Goal: Task Accomplishment & Management: Use online tool/utility

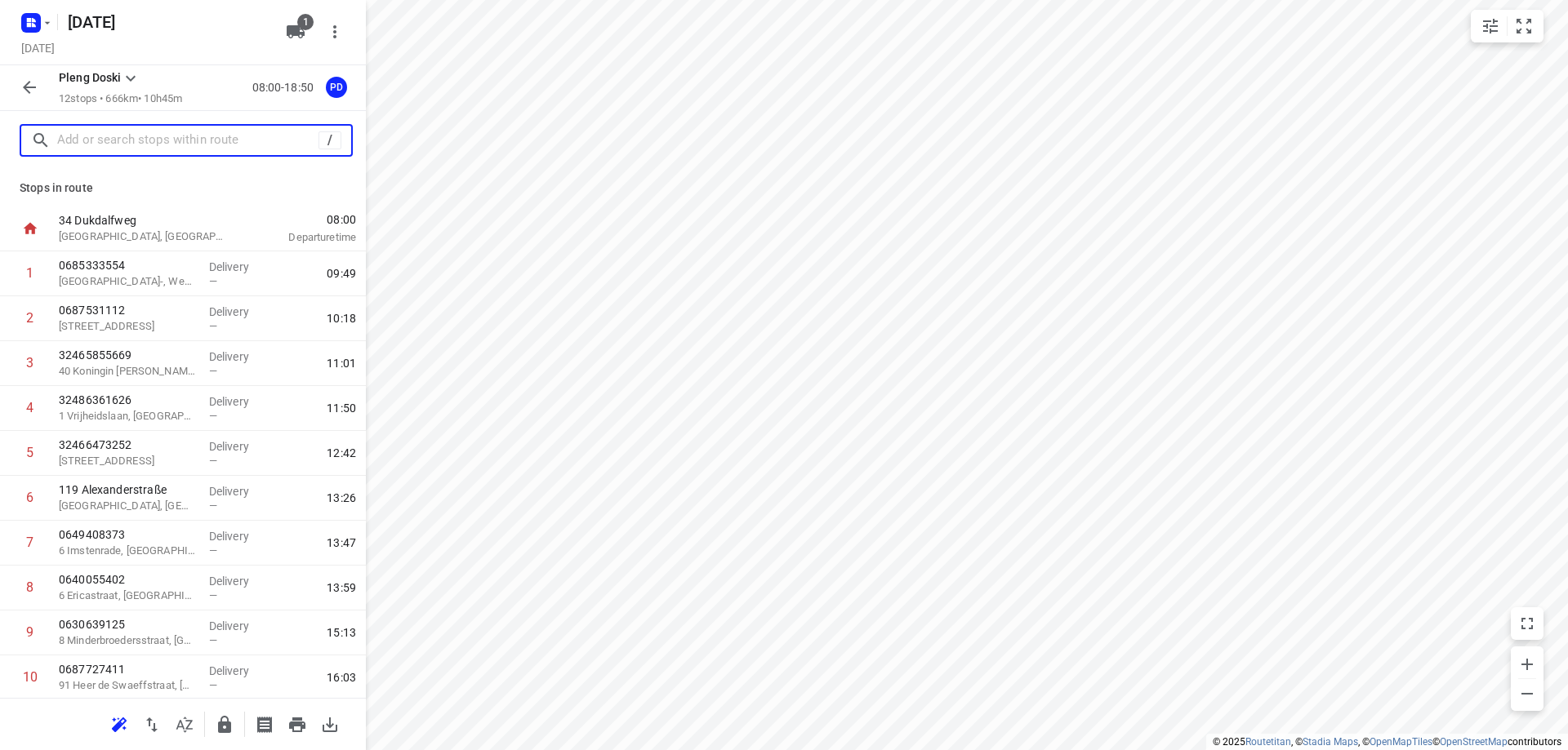
drag, startPoint x: 0, startPoint y: 0, endPoint x: 148, endPoint y: 143, distance: 205.8
click at [148, 143] on input "text" at bounding box center [188, 141] width 262 height 25
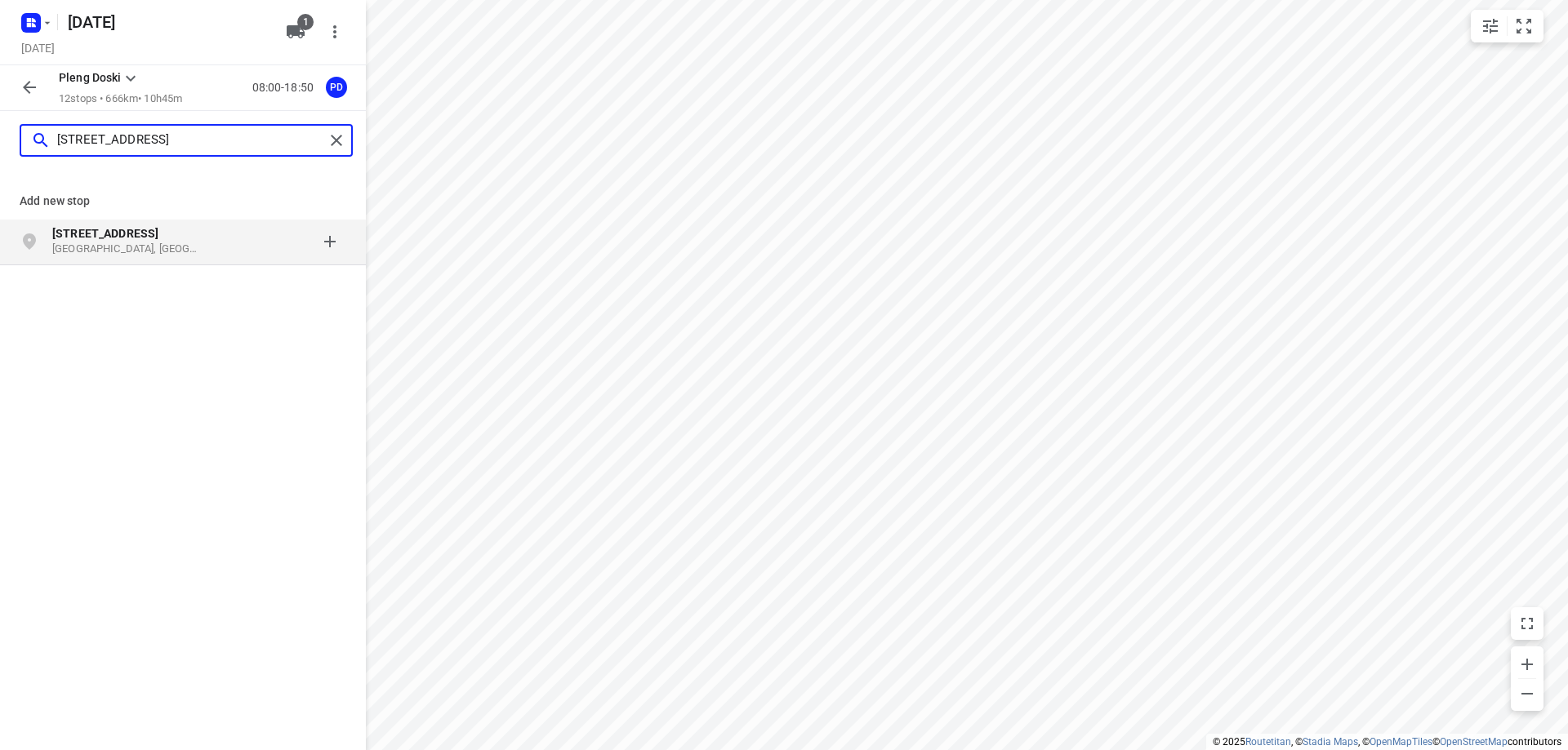
type input "[STREET_ADDRESS]"
click at [219, 247] on div at bounding box center [283, 241] width 127 height 33
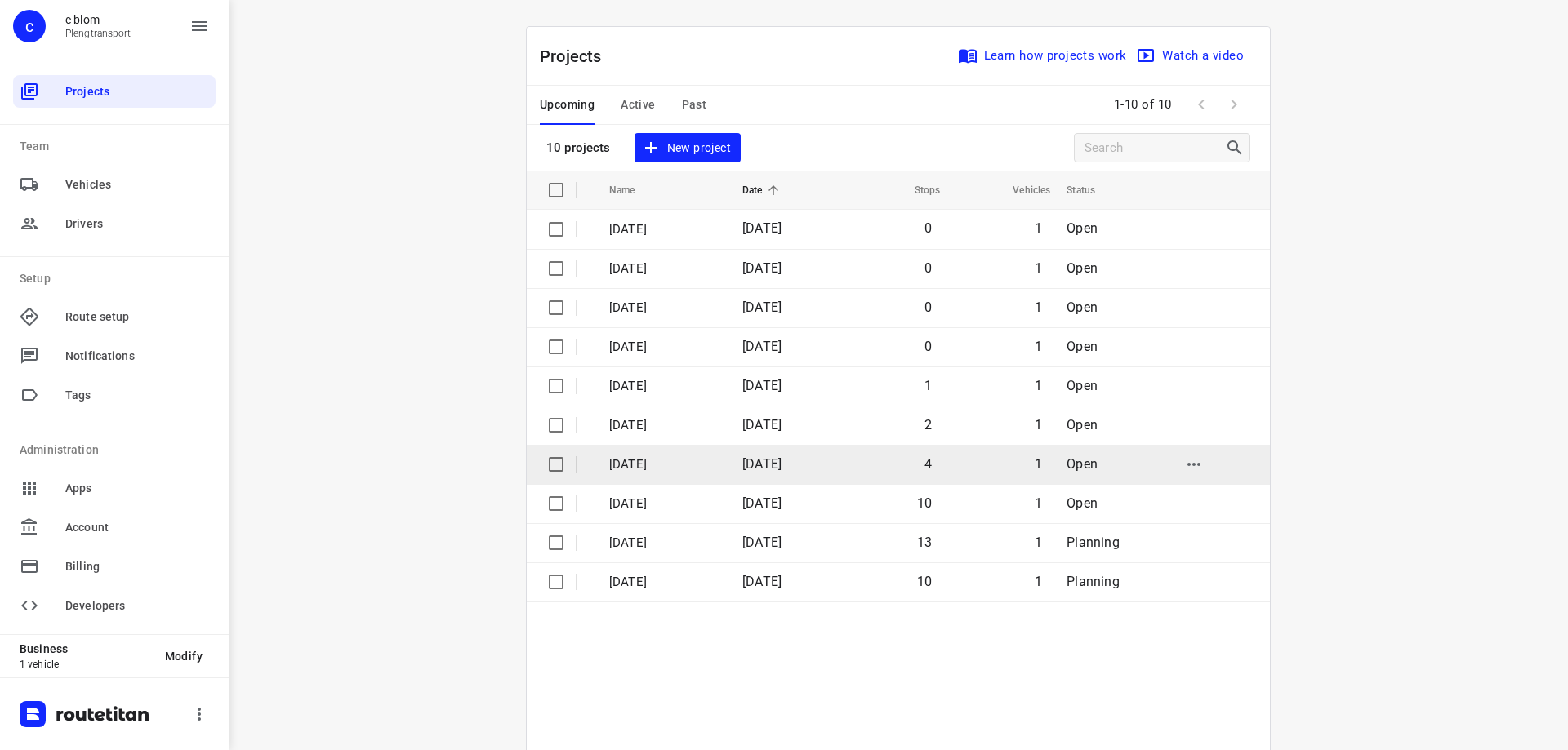
click at [683, 464] on p "[DATE]" at bounding box center [664, 464] width 109 height 18
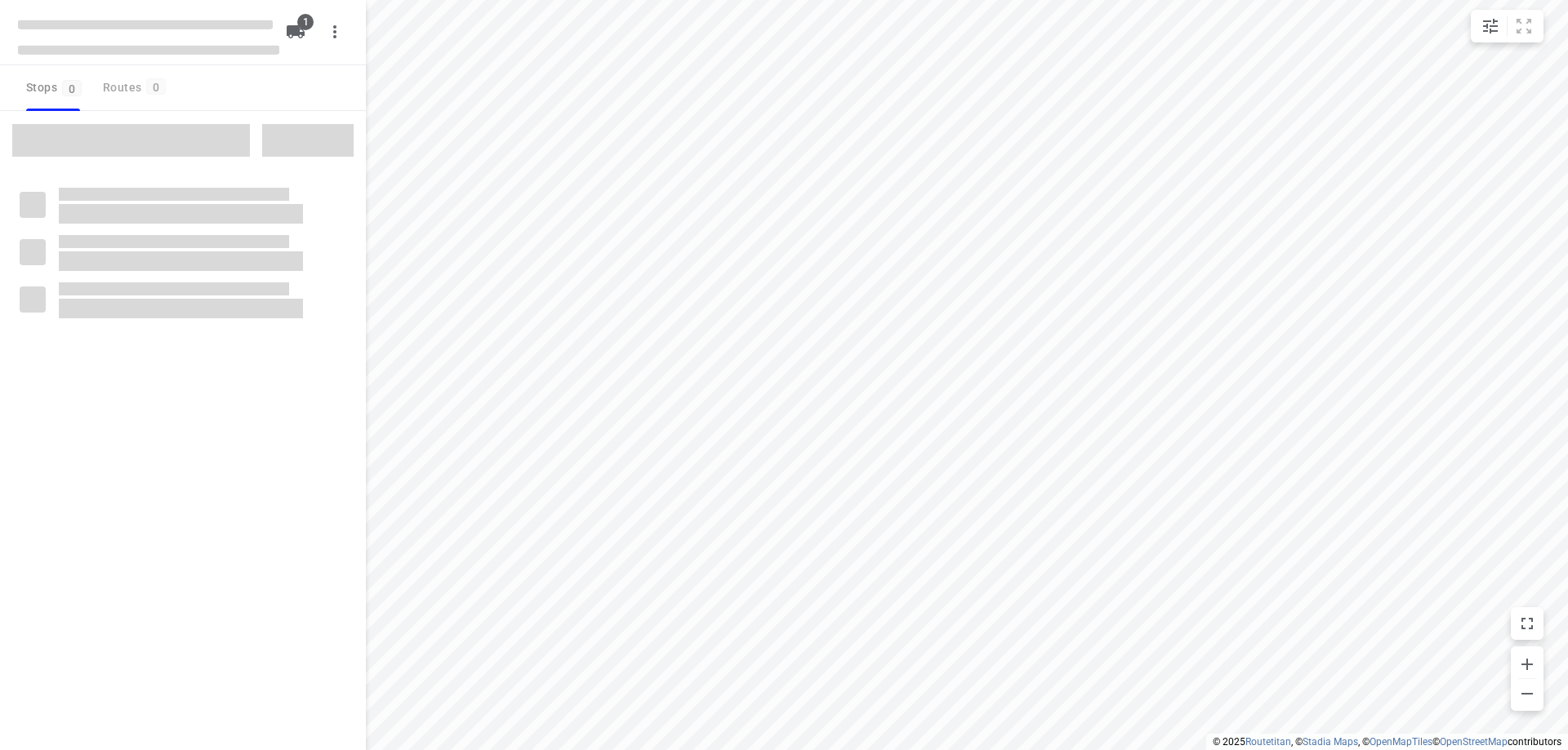
type input "distance"
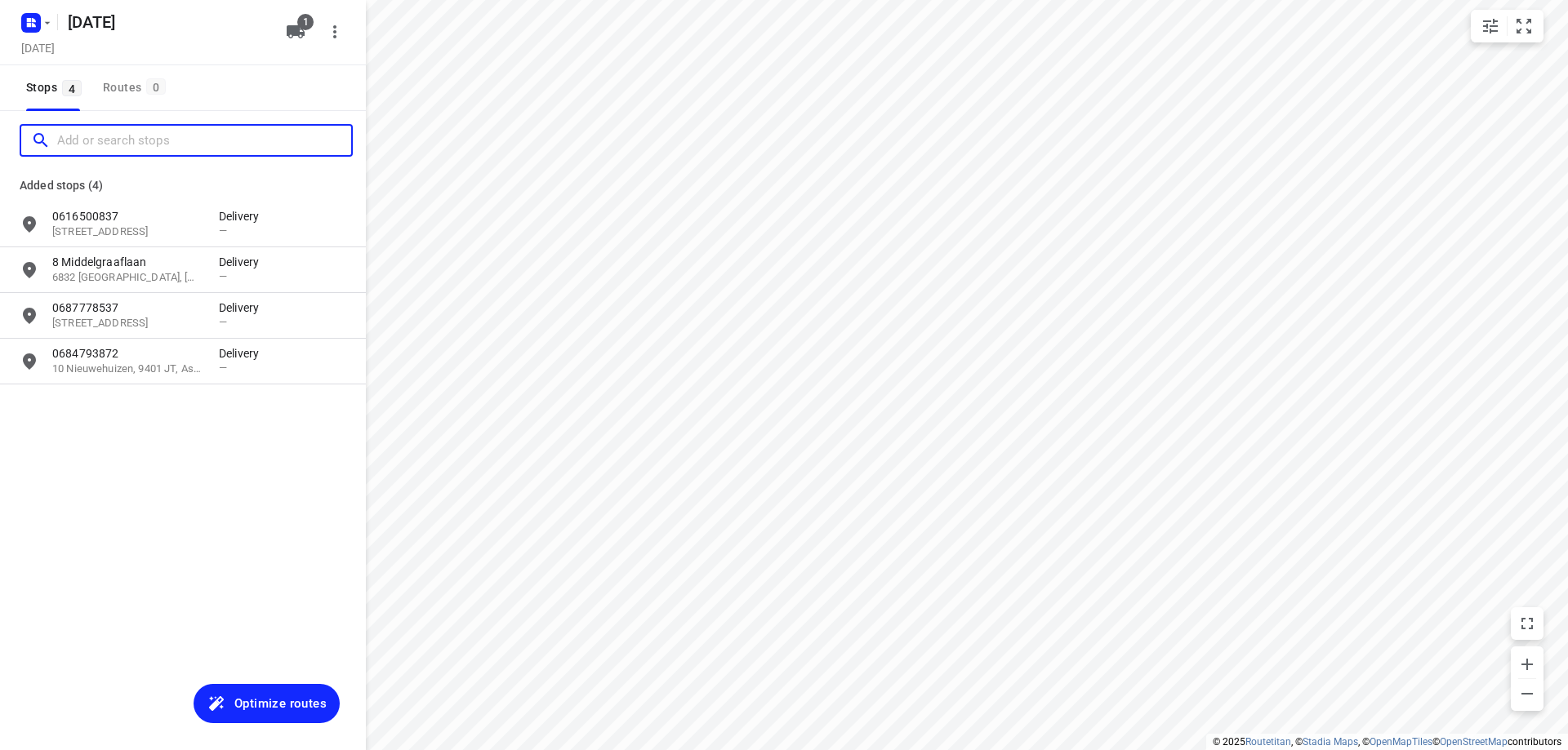
click at [180, 128] on input "Add or search stops" at bounding box center [204, 141] width 294 height 25
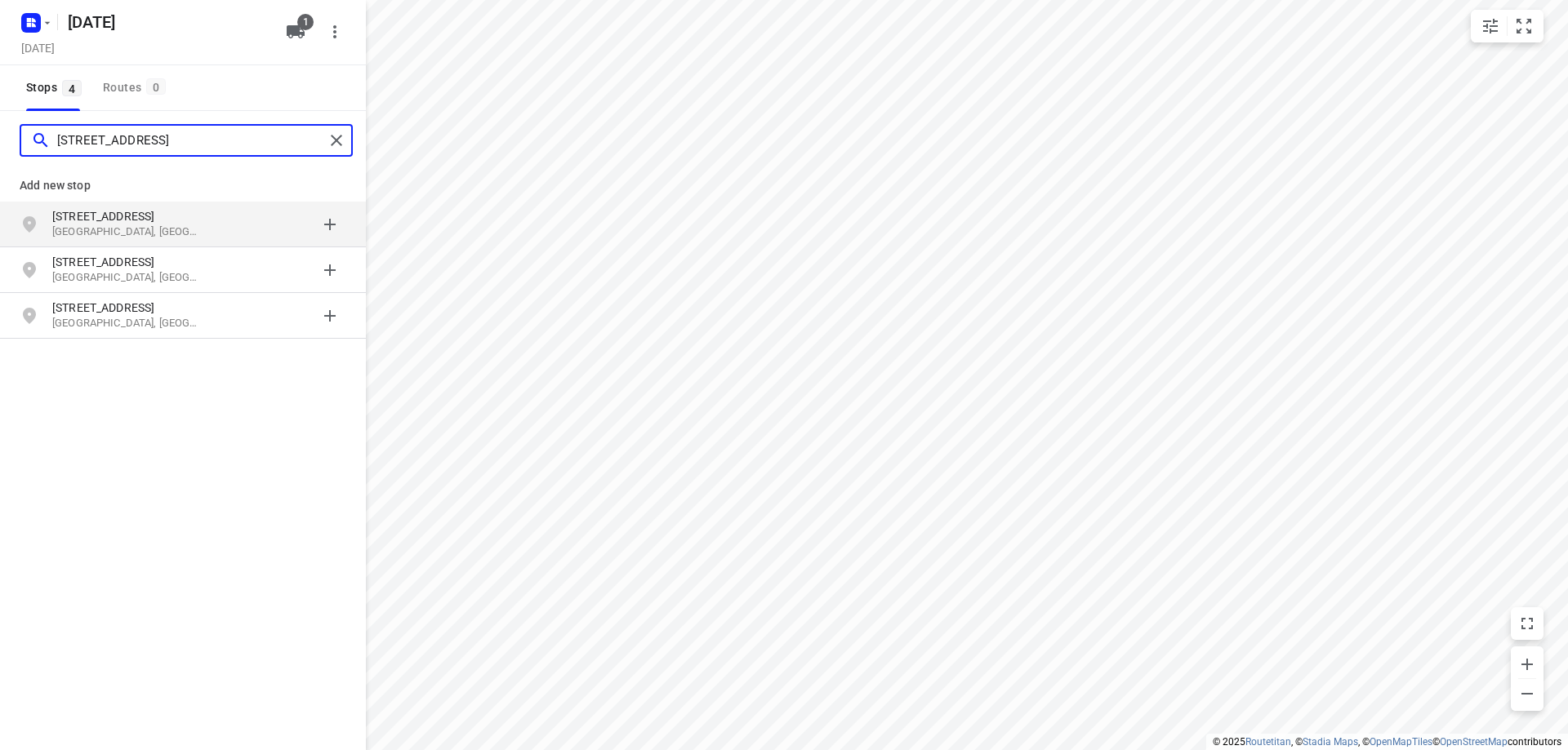
type input "[STREET_ADDRESS]"
click at [194, 224] on p "[STREET_ADDRESS]" at bounding box center [127, 215] width 150 height 16
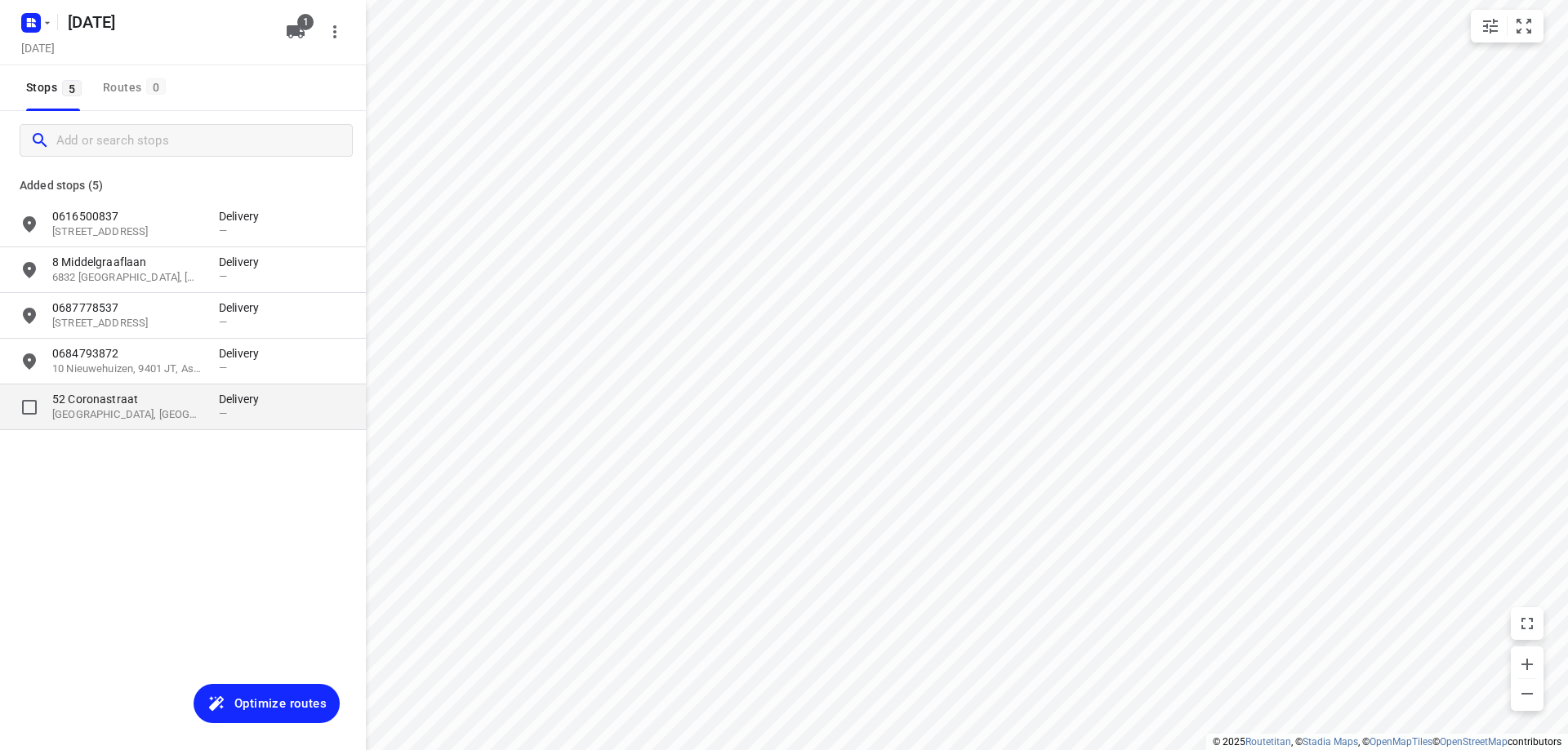
click at [192, 396] on p "52 Coronastraat" at bounding box center [127, 399] width 150 height 16
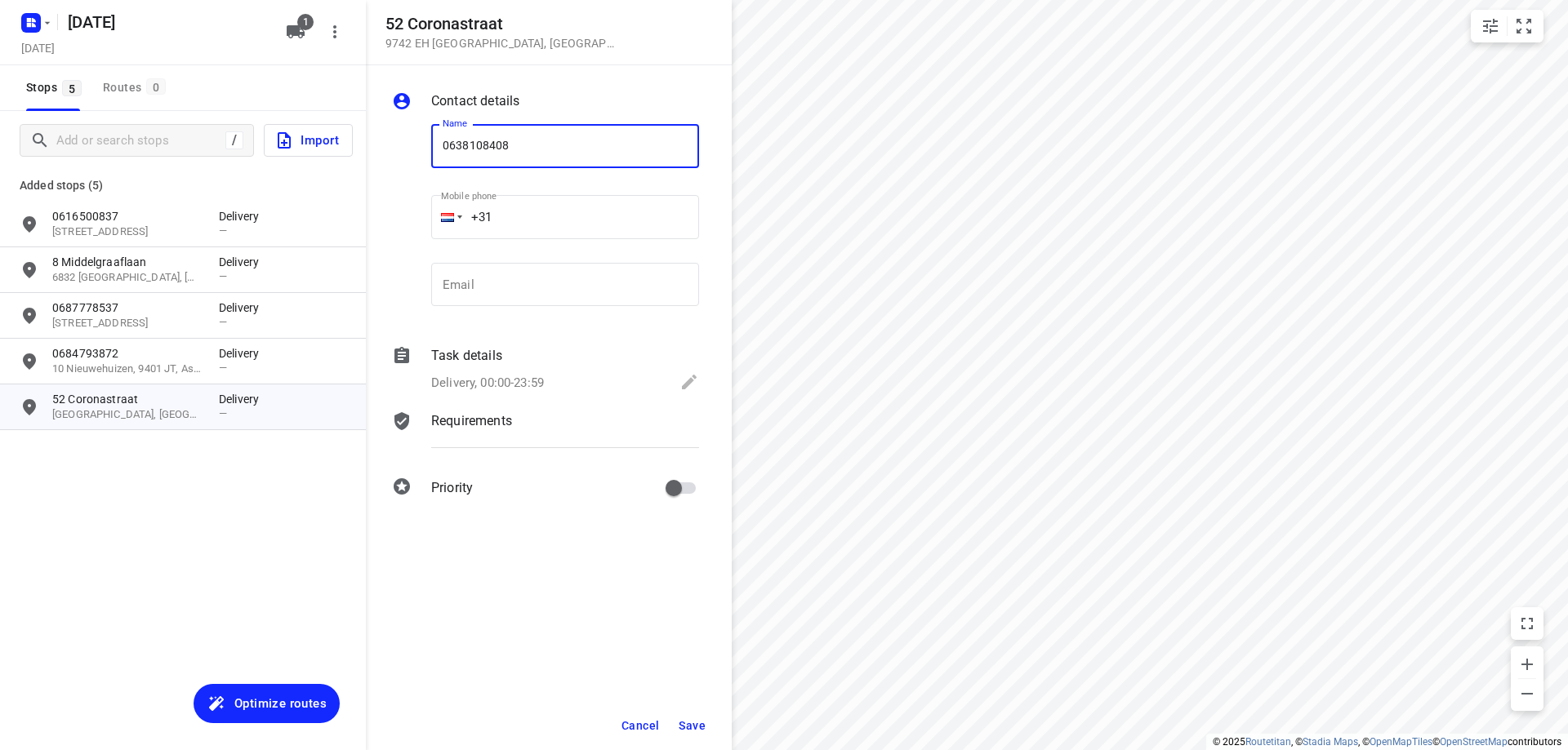
type input "0638108408"
click at [701, 717] on button "Save" at bounding box center [693, 725] width 40 height 29
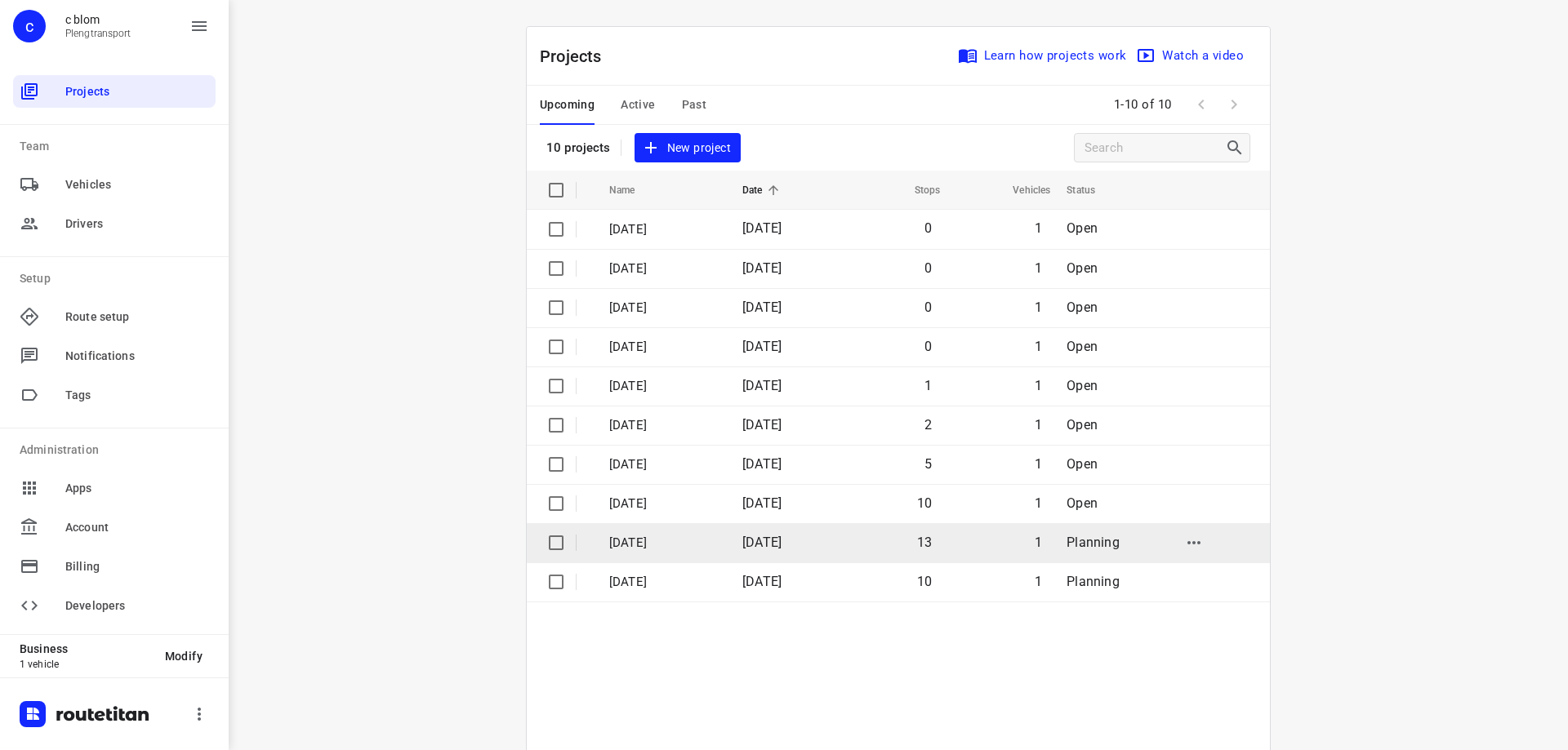
click at [758, 535] on span "[DATE]" at bounding box center [761, 542] width 39 height 16
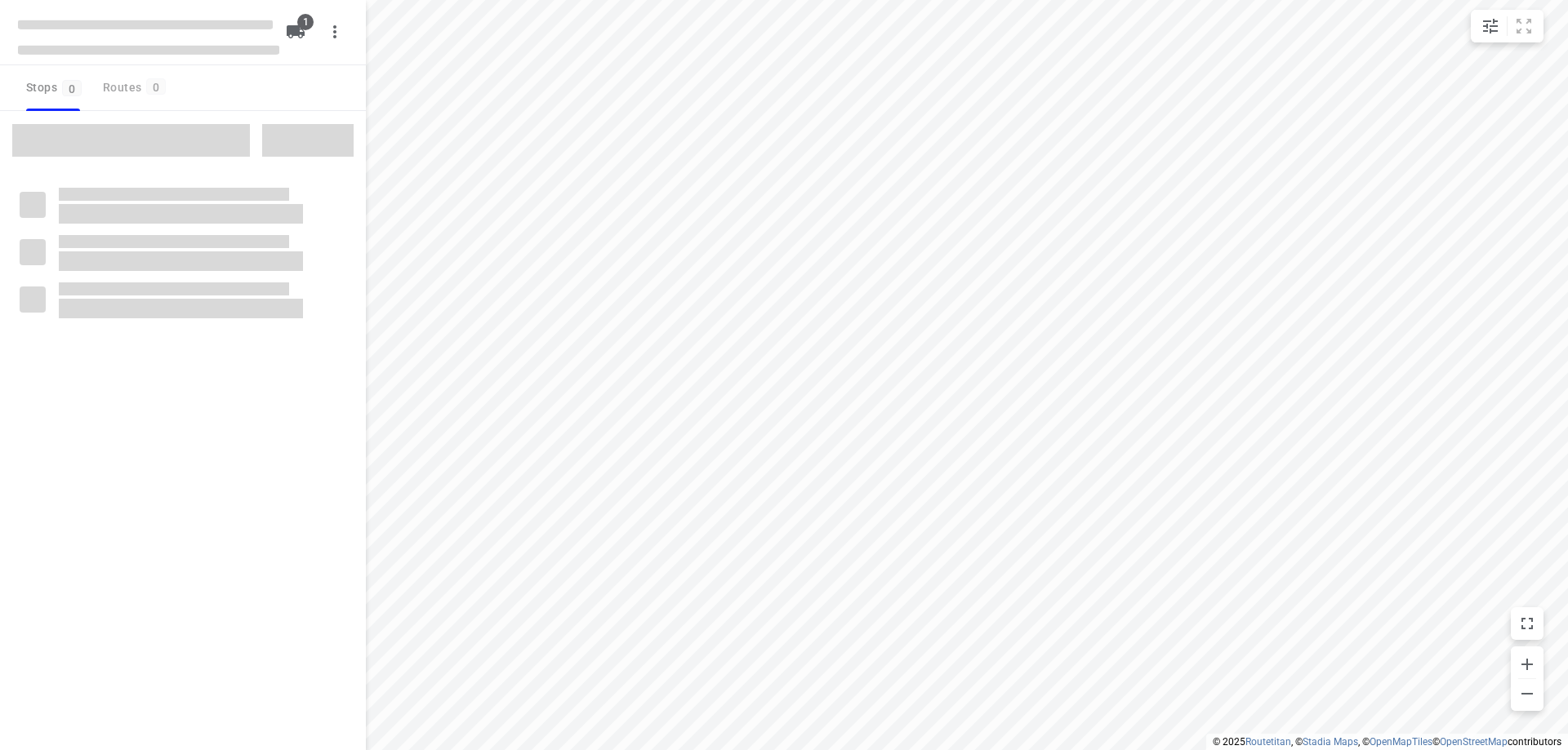
type input "distance"
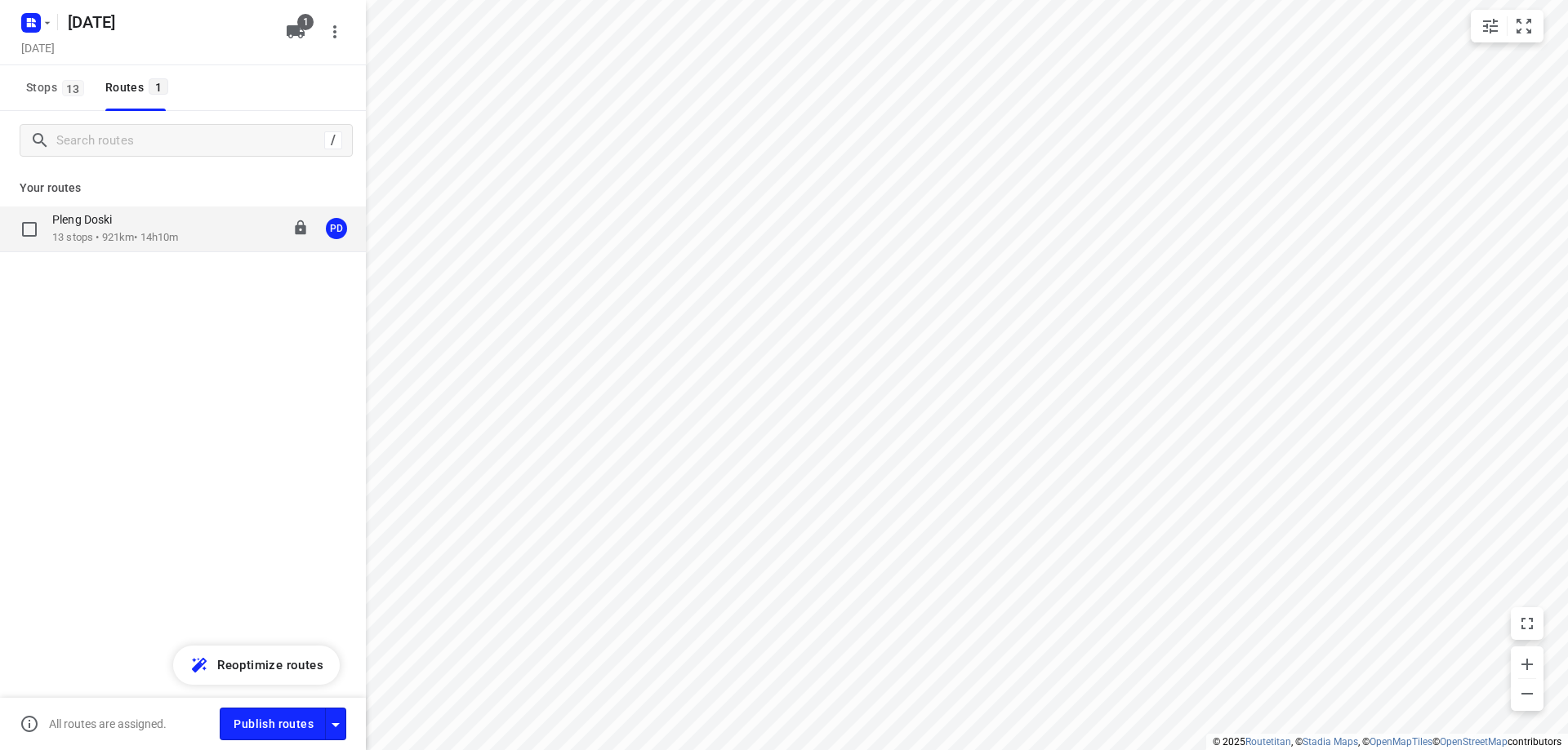
click at [139, 238] on p "13 stops • 921km • 14h10m" at bounding box center [115, 238] width 126 height 16
